Goal: Information Seeking & Learning: Learn about a topic

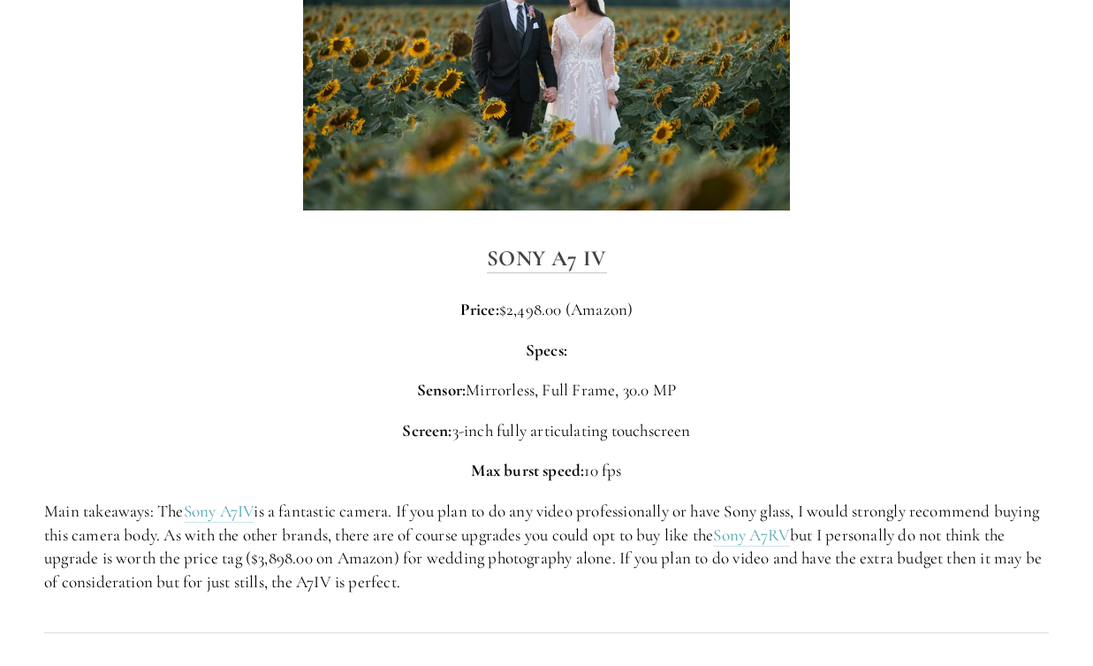
scroll to position [3369, 0]
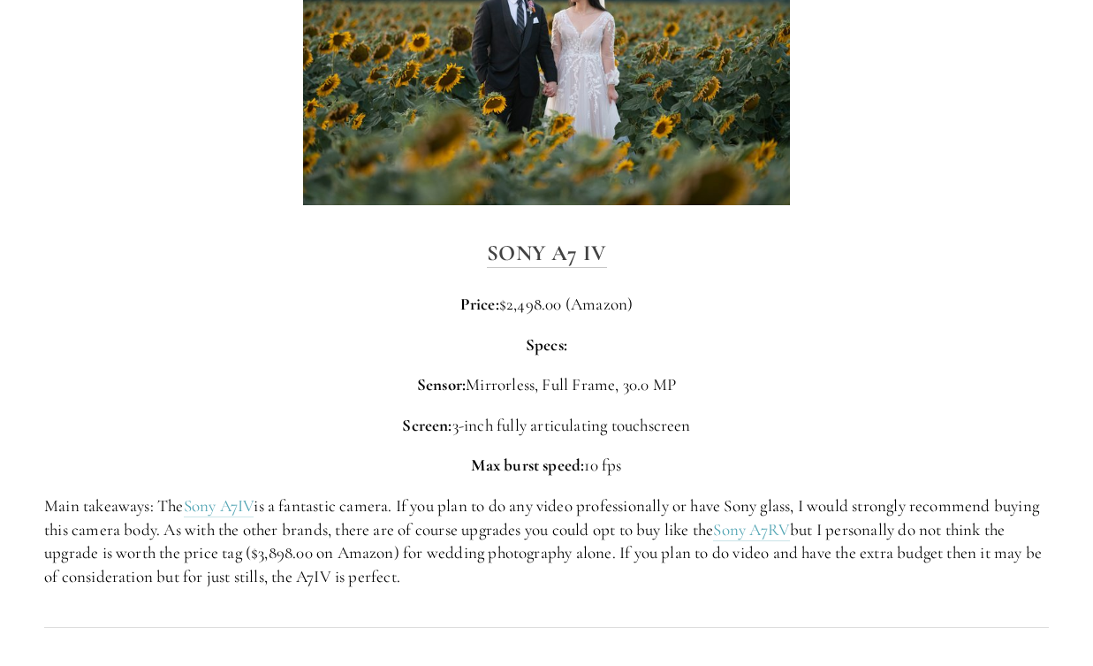
click at [518, 357] on div "Sony A7 IV Price: $2,498.00 (Amazon) Specs: Sensor: Mirrorless, Full Frame, 30.…" at bounding box center [546, 411] width 1005 height 353
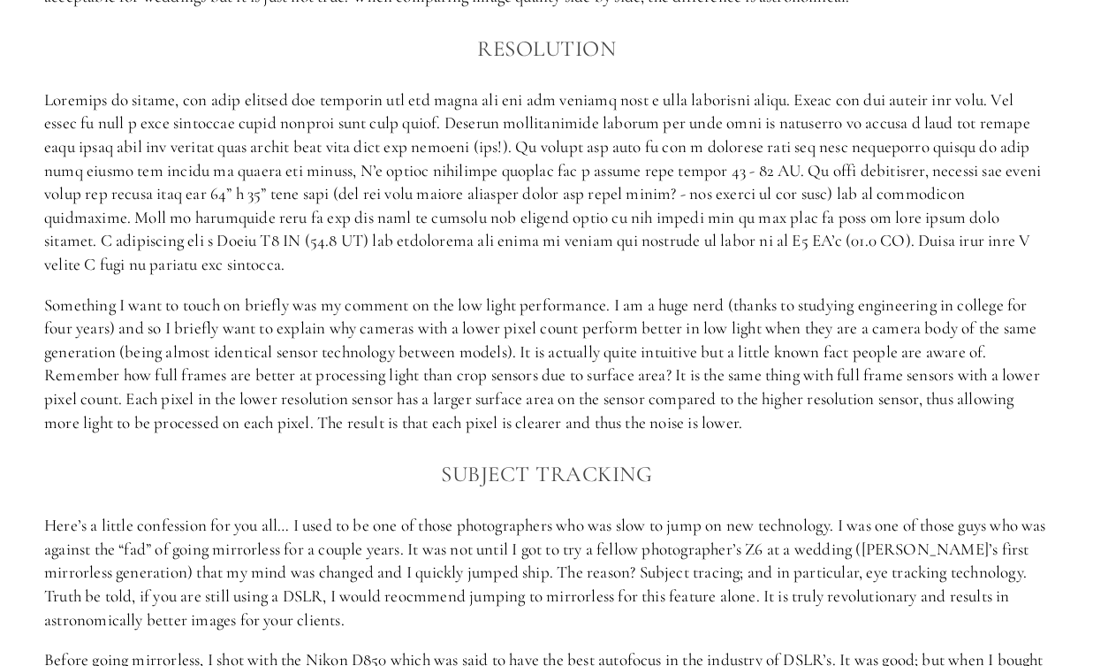
scroll to position [1438, 0]
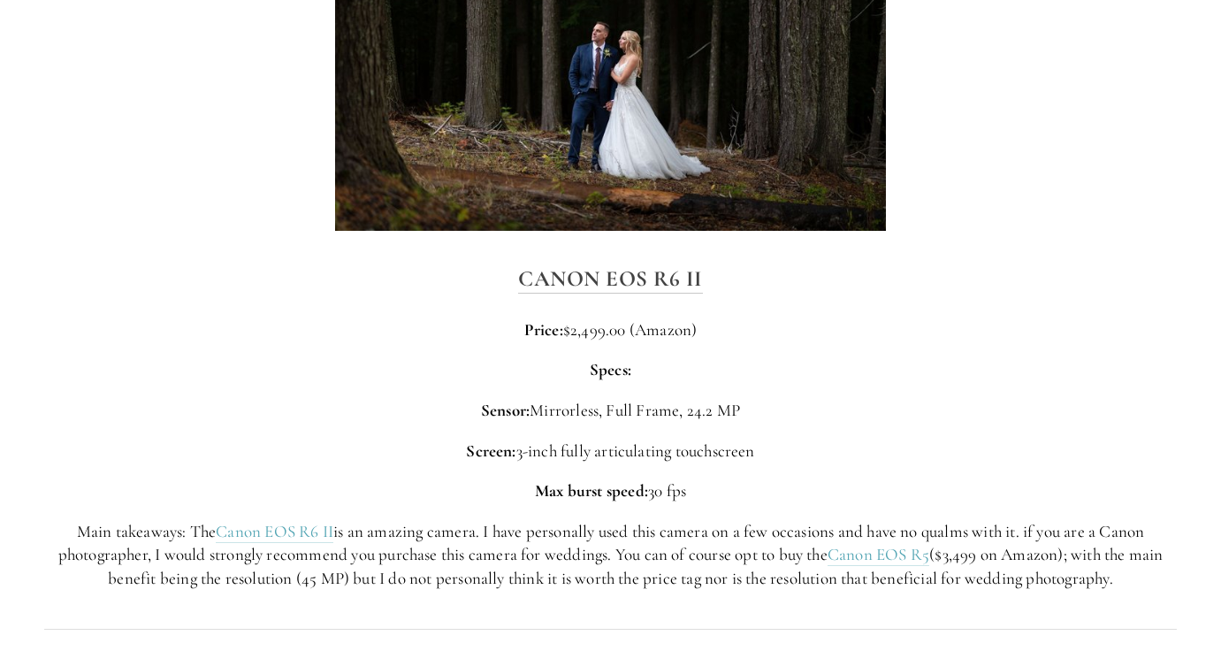
scroll to position [4170, 0]
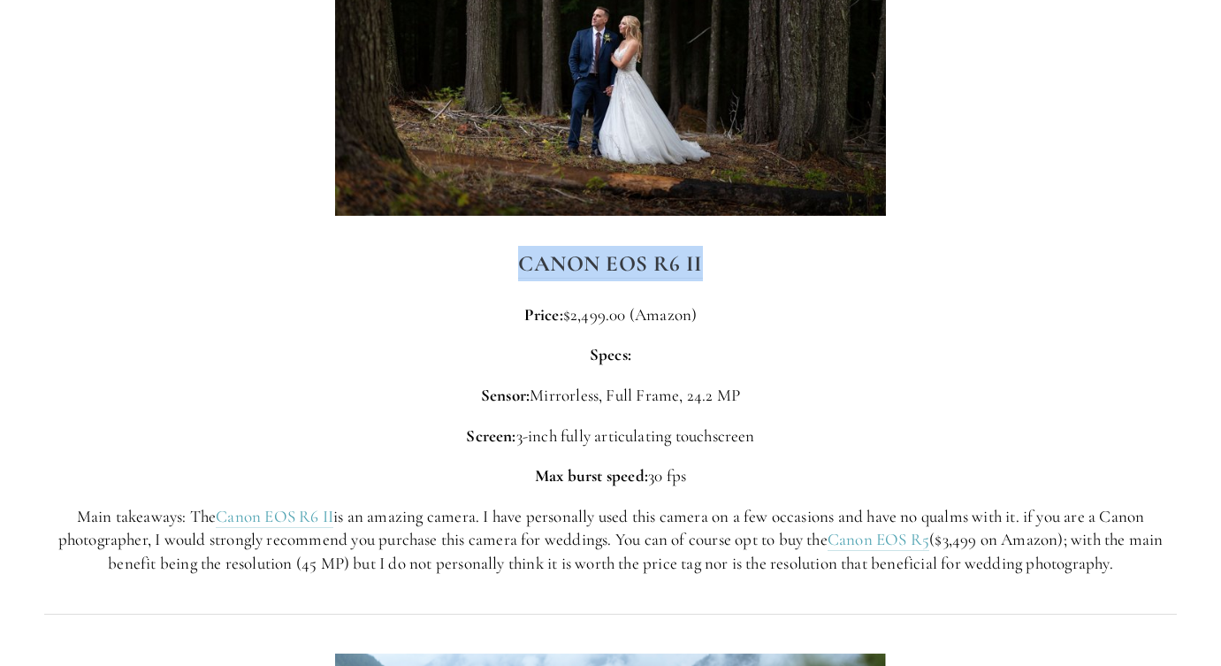
drag, startPoint x: 713, startPoint y: 295, endPoint x: 488, endPoint y: 300, distance: 225.4
click at [488, 281] on h3 "Canon EOS R6 II" at bounding box center [610, 263] width 1132 height 35
copy strong "Canon EOS R6 II"
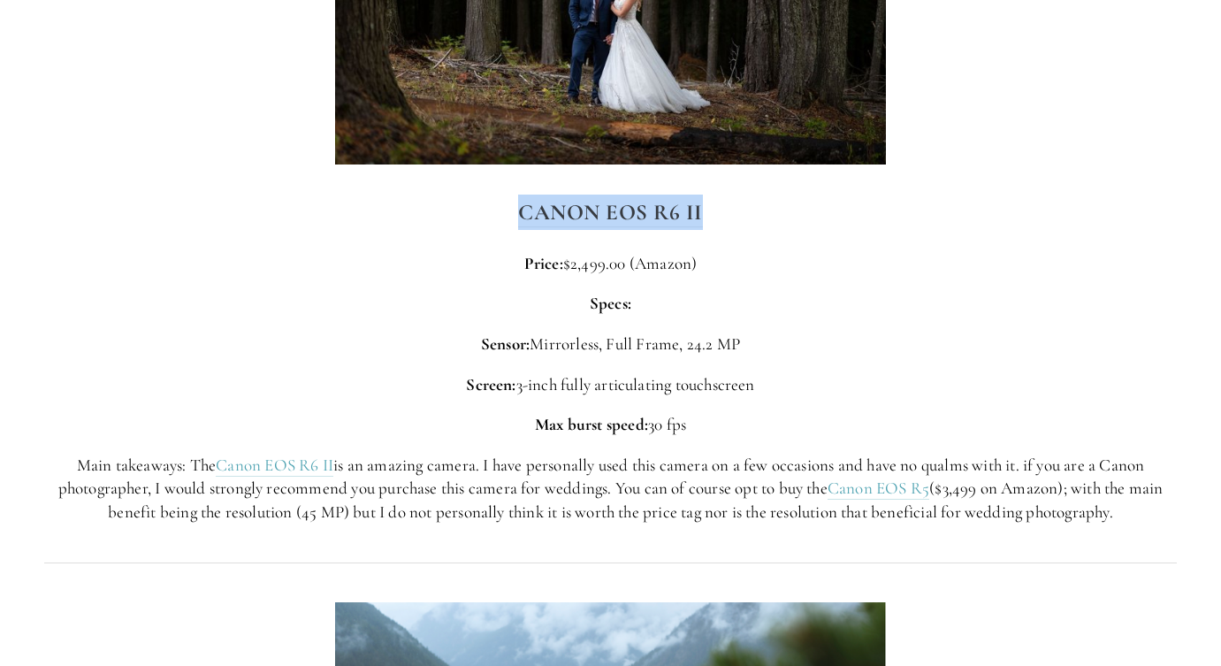
scroll to position [4242, 0]
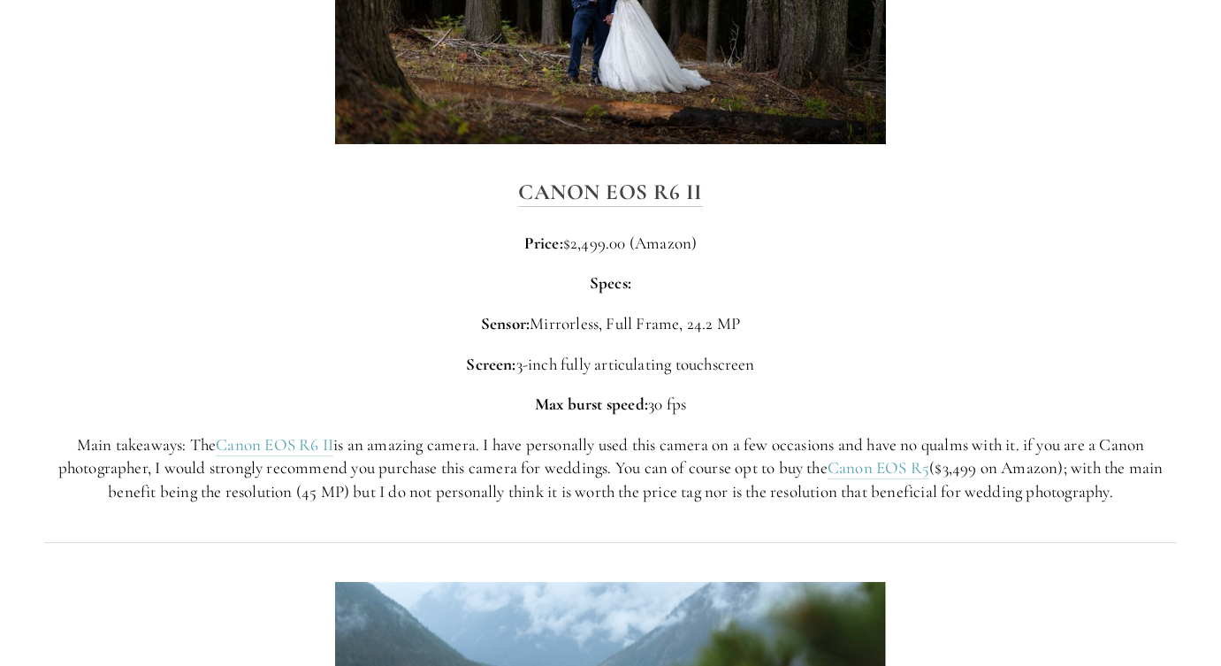
click at [907, 330] on div "Canon EOS R6 II Price: $2,499.00 (Amazon) Specs: Sensor: Mirrorless, Full Frame…" at bounding box center [610, 339] width 1132 height 330
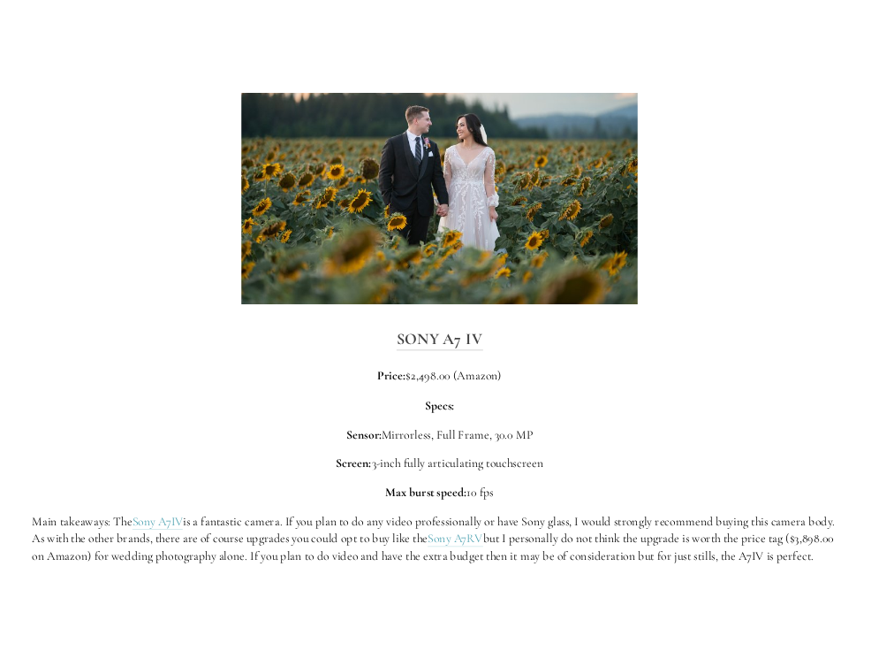
scroll to position [3449, 0]
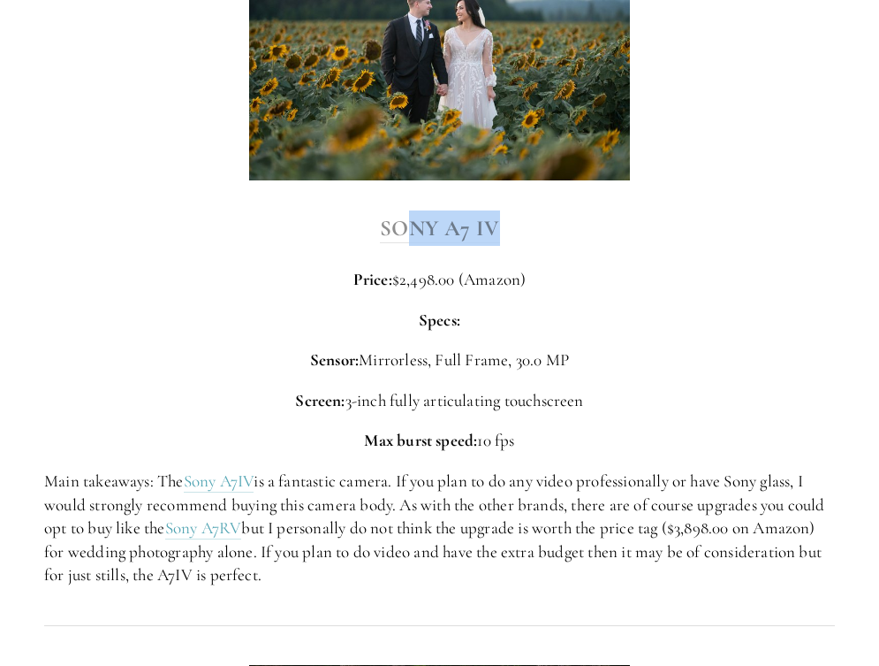
drag, startPoint x: 499, startPoint y: 222, endPoint x: 407, endPoint y: 222, distance: 91.0
click at [407, 222] on h3 "Sony A7 IV" at bounding box center [439, 227] width 791 height 35
click at [550, 275] on p "Price: $2,498.00 (Amazon)" at bounding box center [439, 280] width 791 height 24
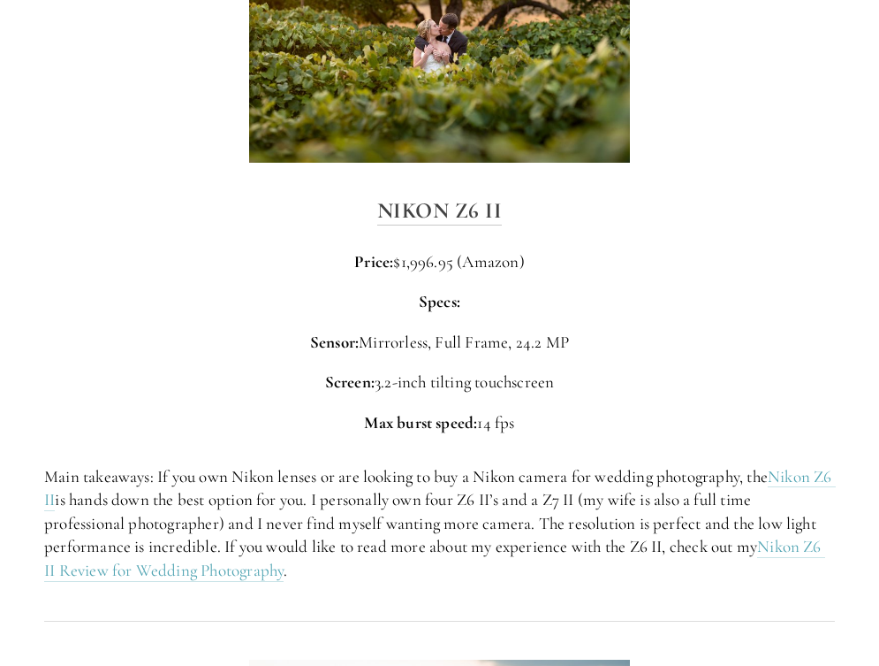
scroll to position [2712, 0]
